Goal: Task Accomplishment & Management: Complete application form

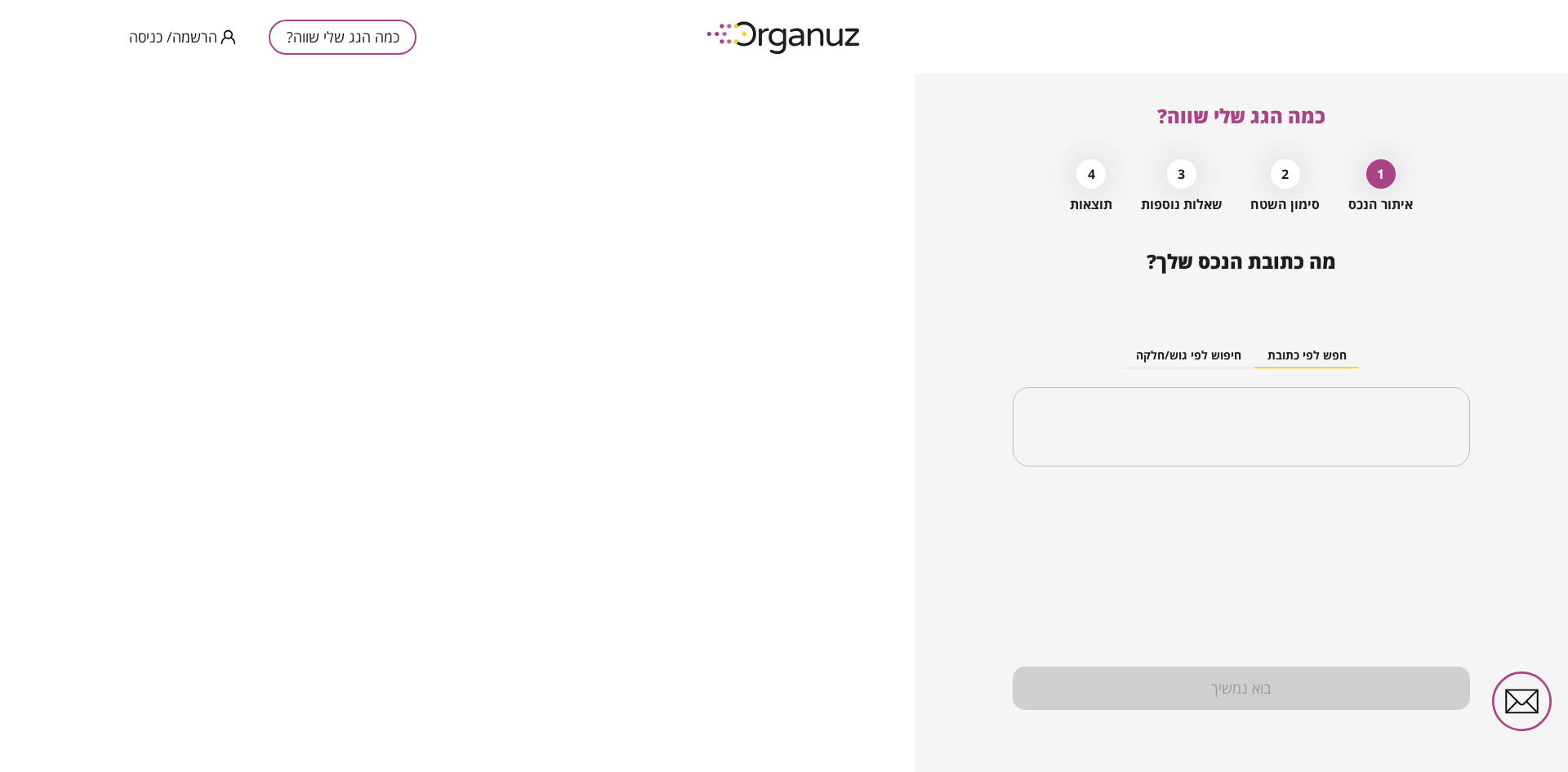
click at [186, 36] on span "הרשמה/ כניסה" at bounding box center [173, 36] width 89 height 17
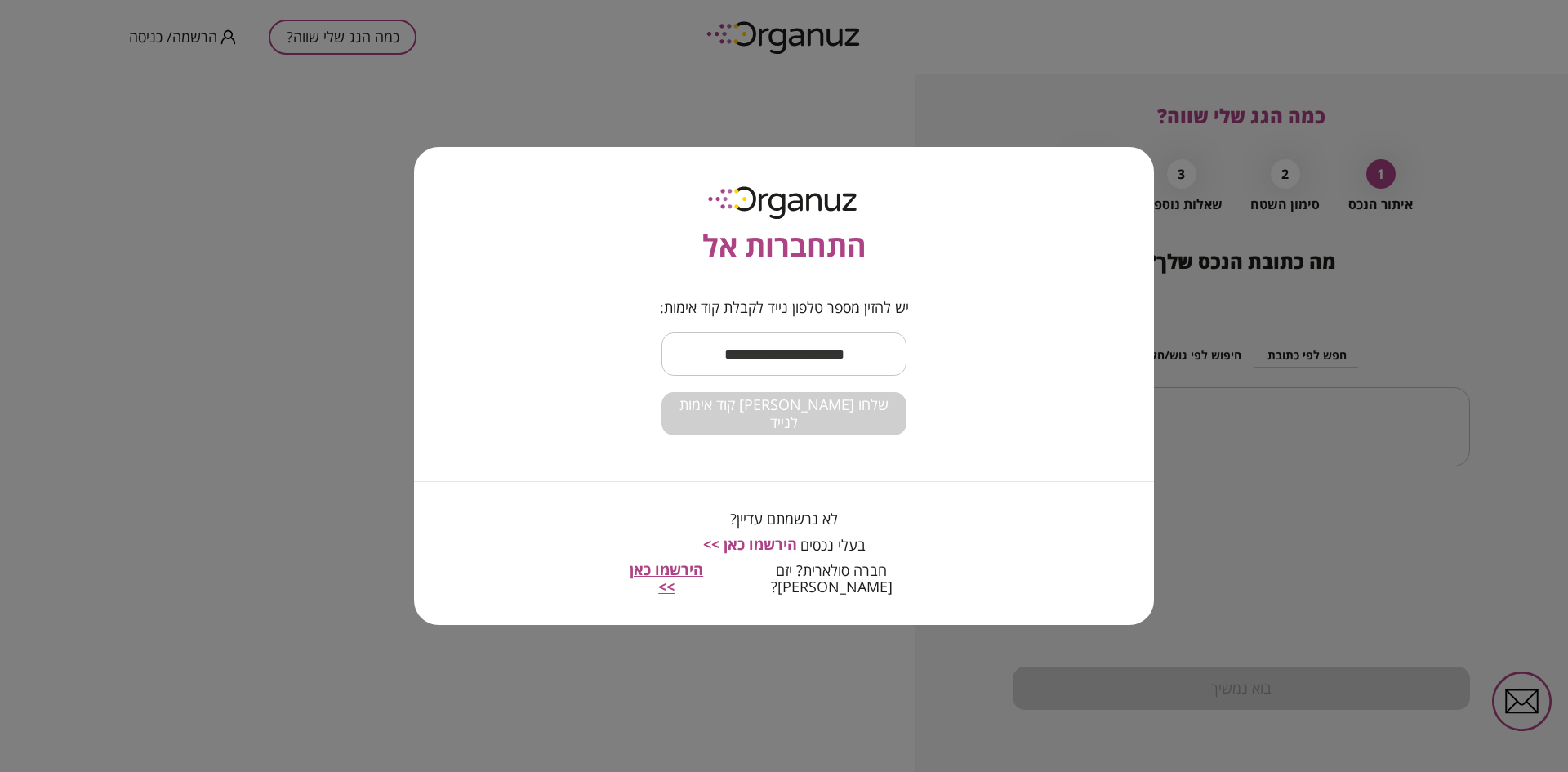
click at [790, 344] on input "text" at bounding box center [784, 354] width 245 height 48
type input "**********"
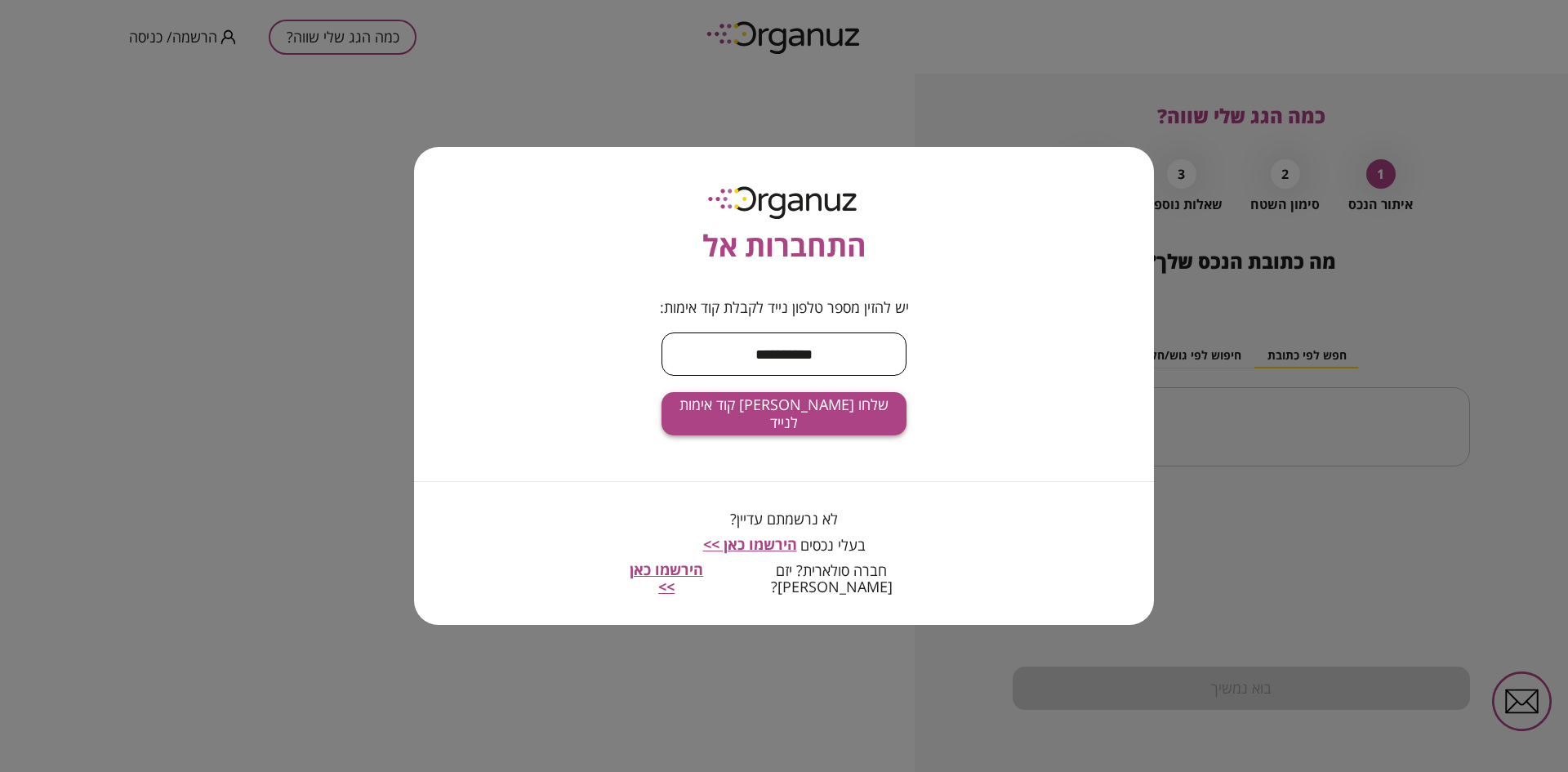
click at [783, 429] on span "שלחו [PERSON_NAME] קוד אימות לנייד" at bounding box center [784, 414] width 219 height 35
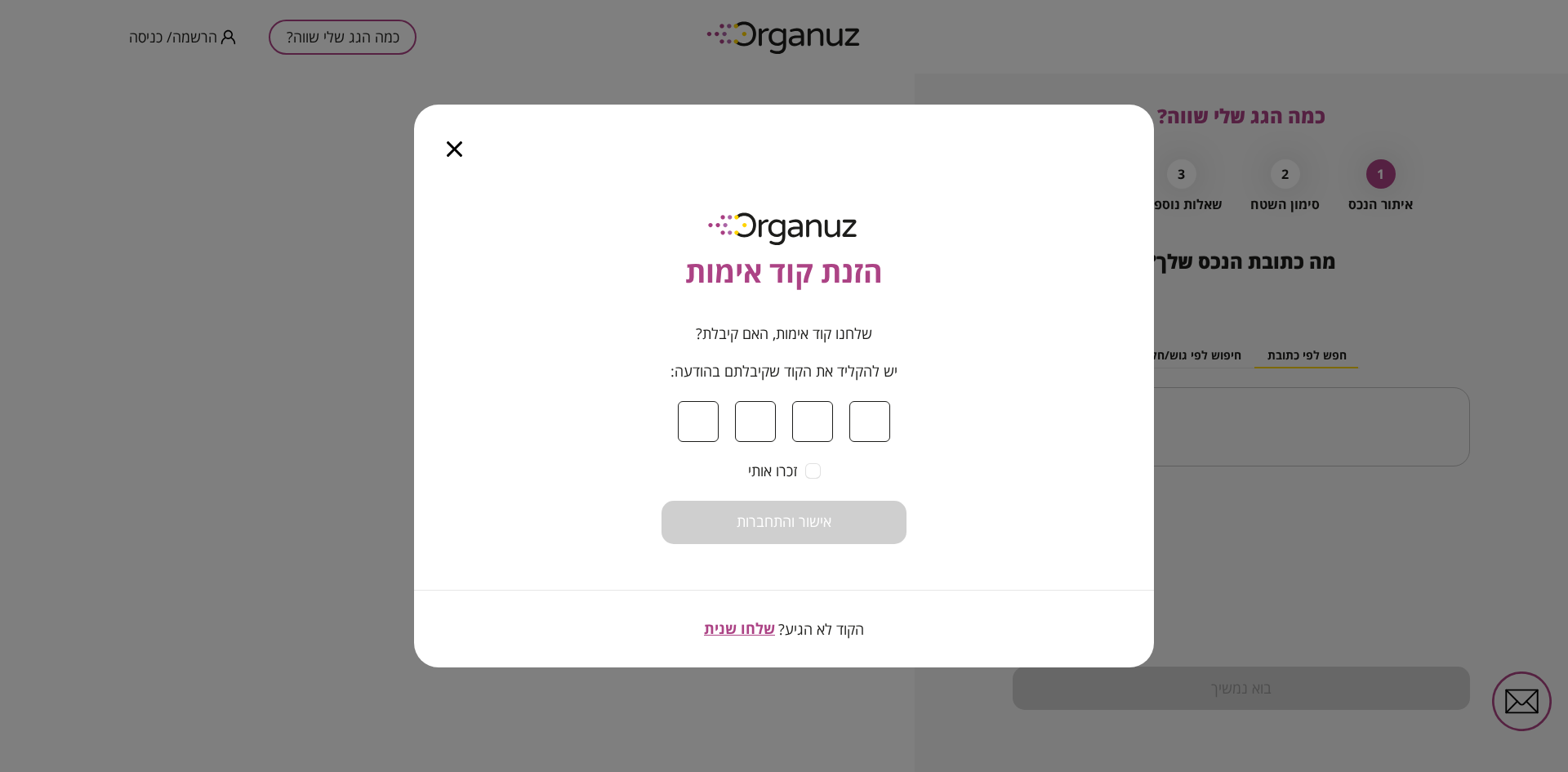
type input "*"
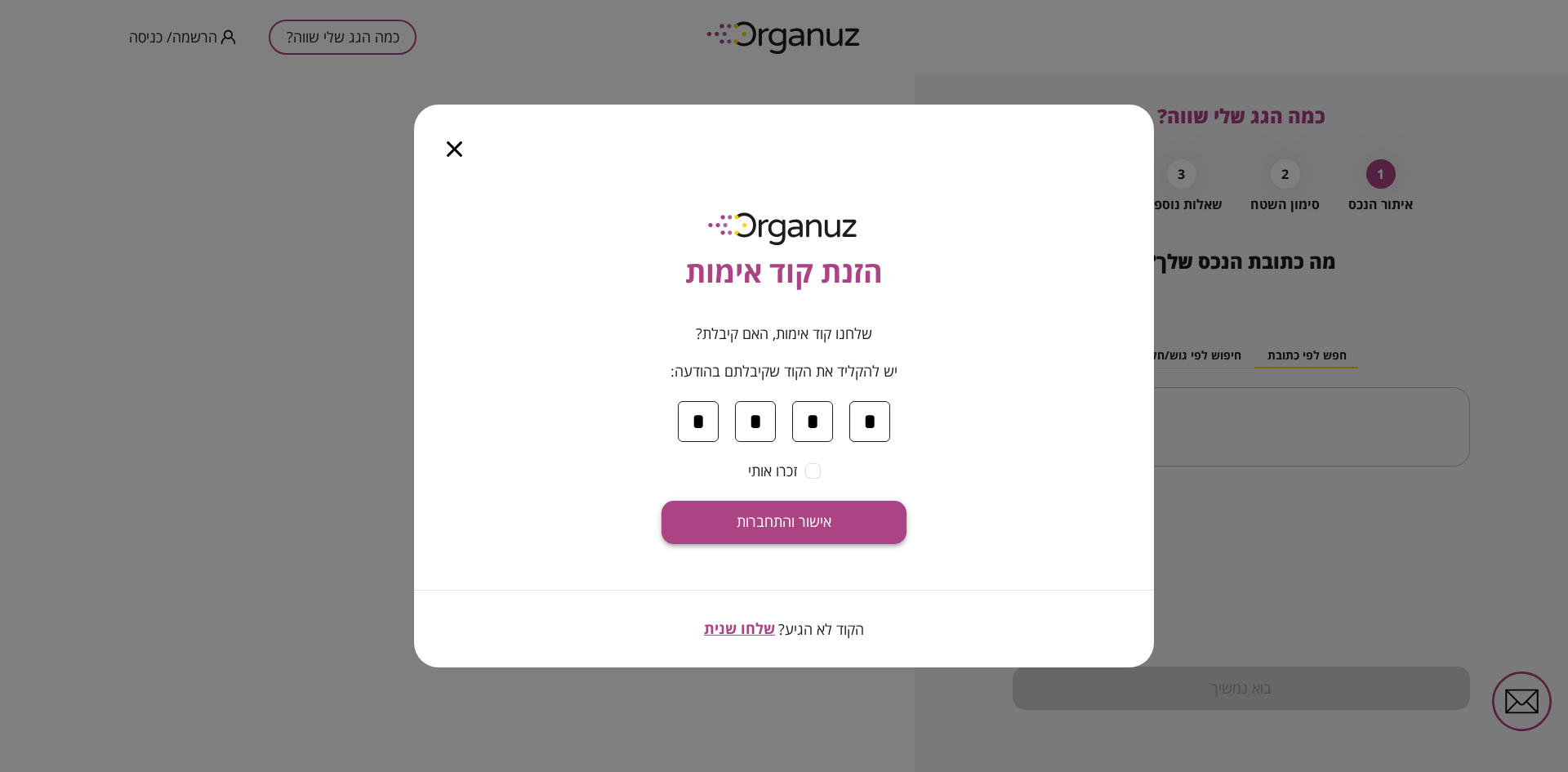
type input "*"
click at [800, 528] on span "אישור והתחברות" at bounding box center [784, 522] width 94 height 18
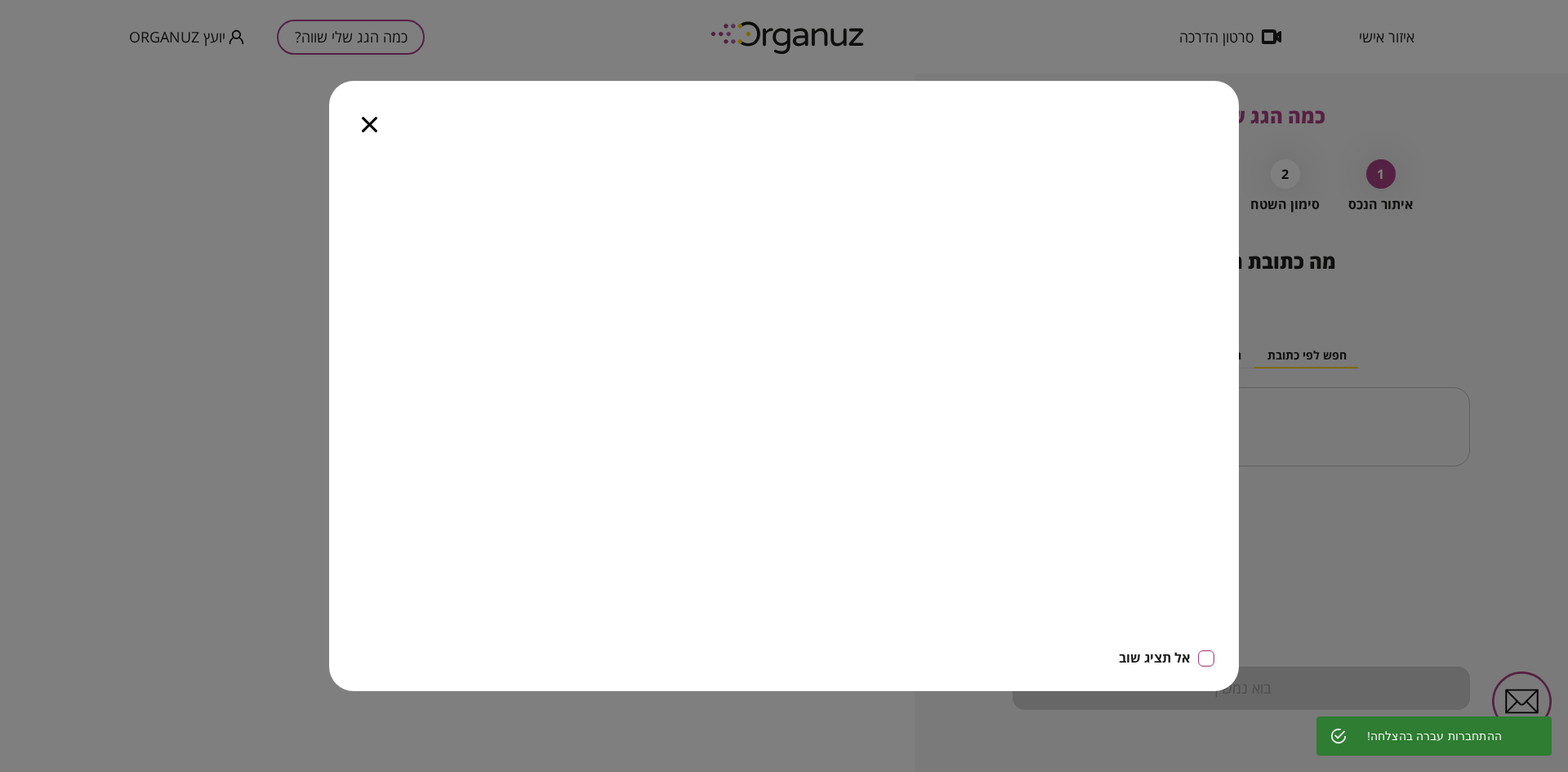
click at [374, 121] on icon "button" at bounding box center [370, 125] width 16 height 16
